Goal: Information Seeking & Learning: Learn about a topic

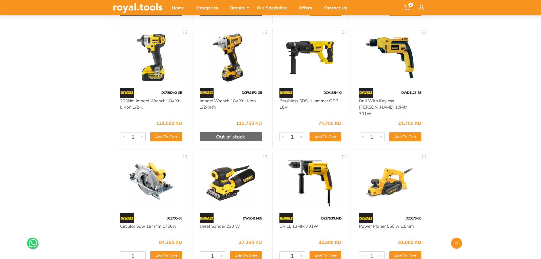
scroll to position [1478, 0]
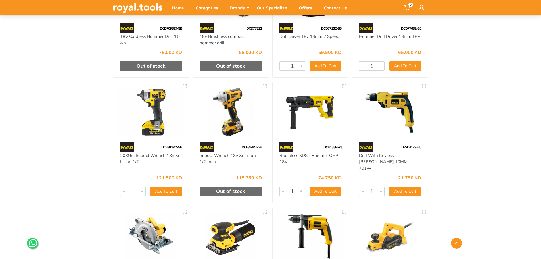
click at [329, 116] on img at bounding box center [311, 112] width 66 height 49
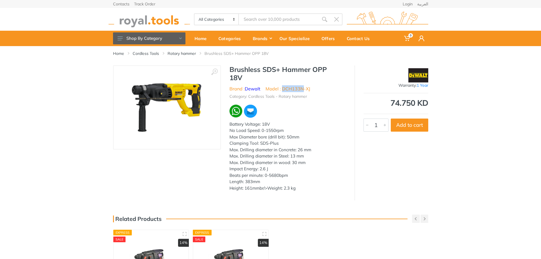
drag, startPoint x: 282, startPoint y: 90, endPoint x: 304, endPoint y: 89, distance: 22.7
click at [304, 90] on li "Model : DCH133N-XJ" at bounding box center [288, 88] width 45 height 7
copy li "DCH133"
click at [110, 188] on div "‹ › Brushless SDS+ Hammer OPP 18V Brand : Dewalt 1 Year 3192" at bounding box center [271, 132] width 324 height 135
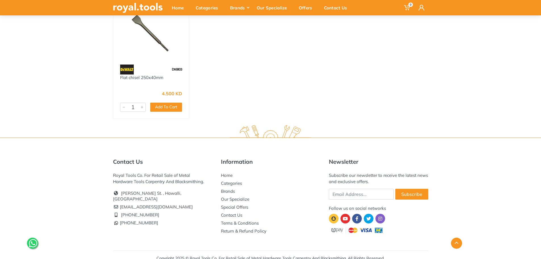
scroll to position [4182, 0]
